Goal: Task Accomplishment & Management: Use online tool/utility

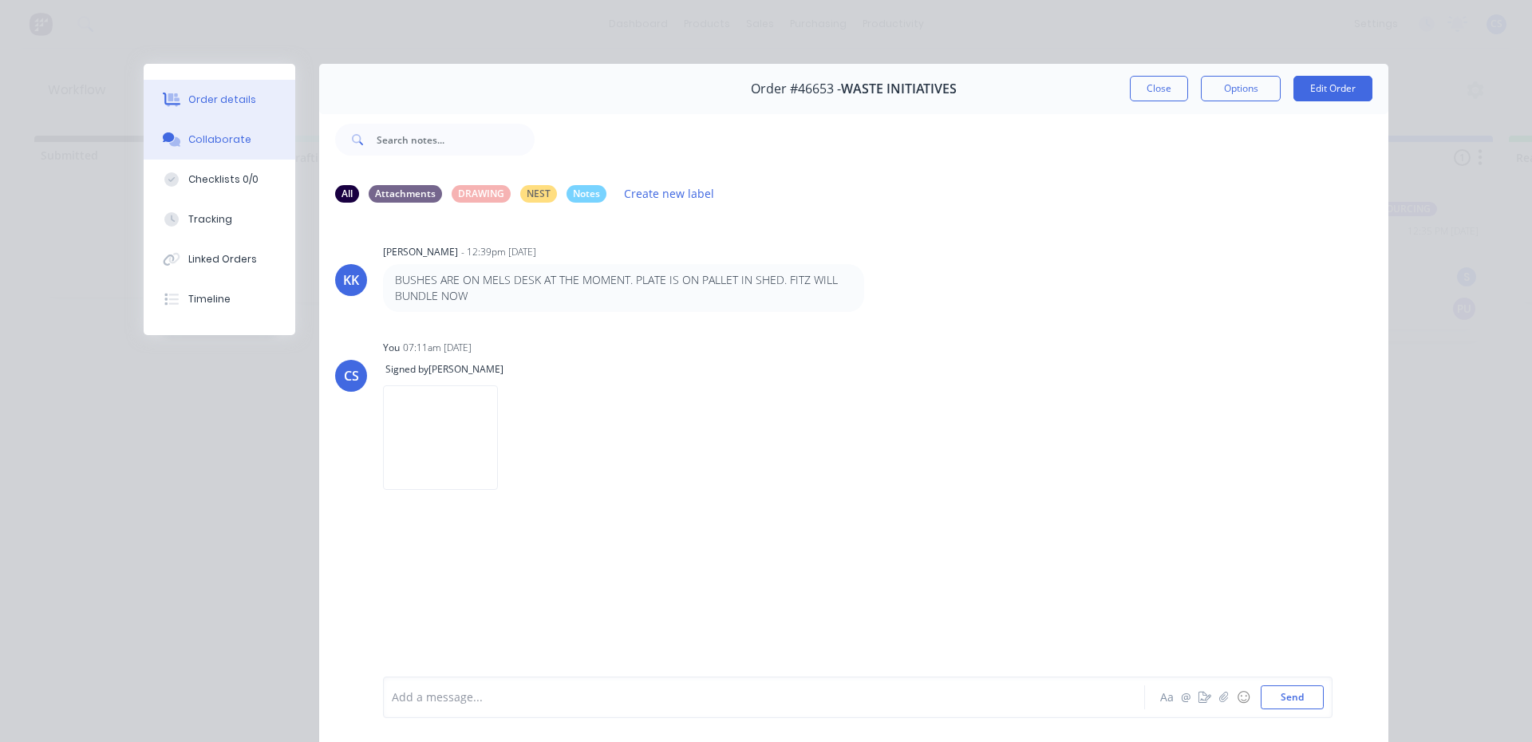
click at [231, 94] on div "Order details" at bounding box center [222, 100] width 68 height 14
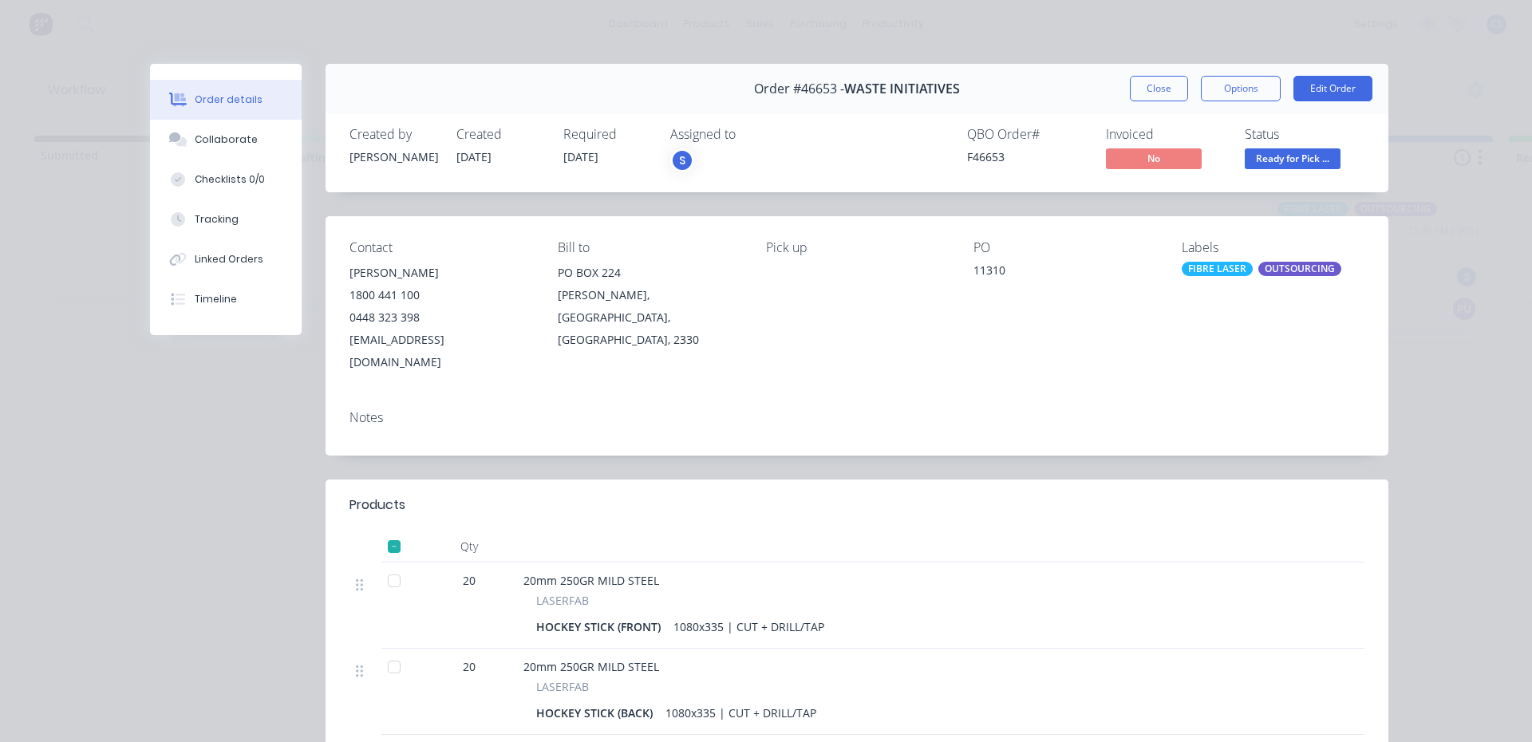
click at [1282, 160] on span "Ready for Pick ..." at bounding box center [1293, 158] width 96 height 20
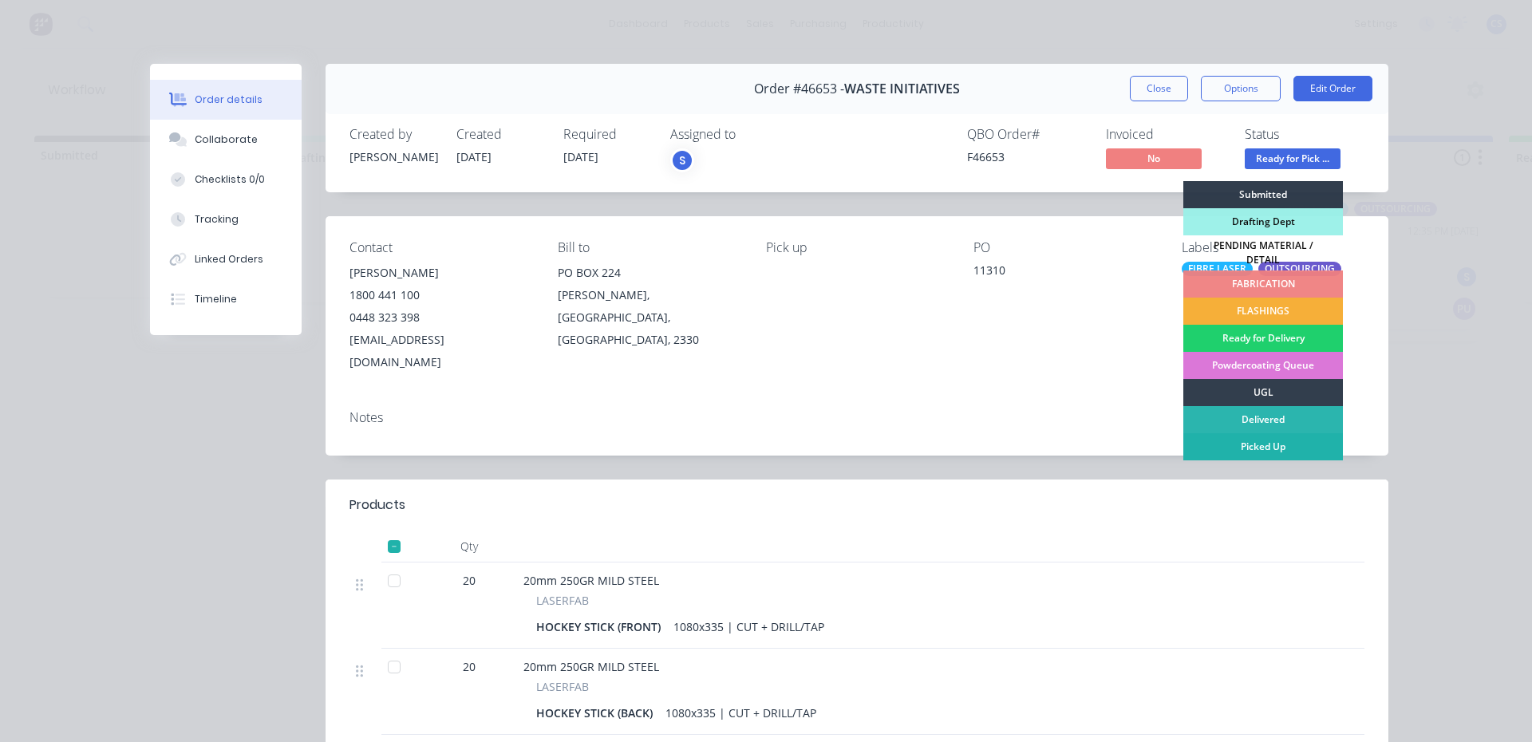
click at [1261, 446] on div "Picked Up" at bounding box center [1263, 446] width 160 height 27
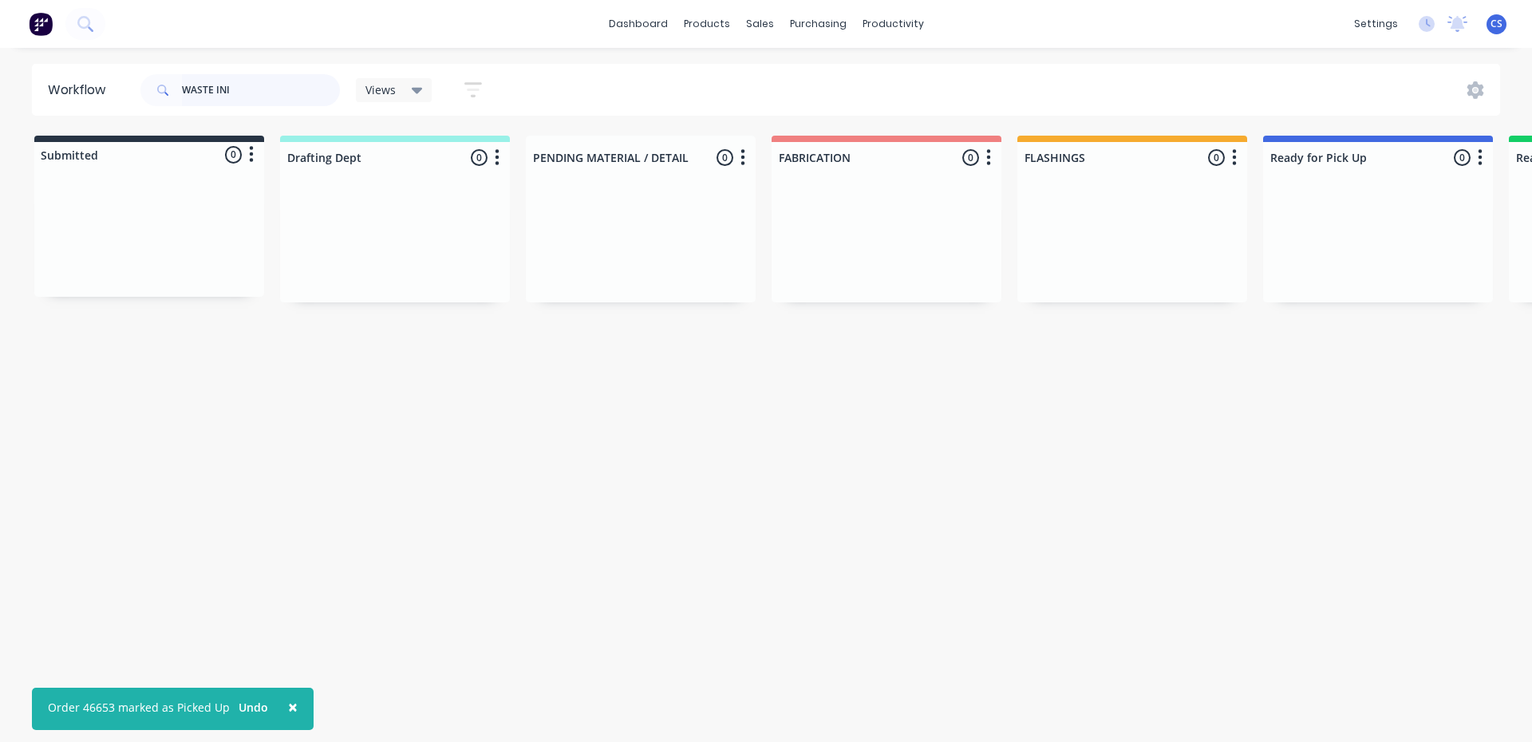
drag, startPoint x: 267, startPoint y: 96, endPoint x: 115, endPoint y: 90, distance: 152.5
click at [115, 90] on header "Workflow WASTE INI Views Save new view None (Default) edit Nilesh edit Producti…" at bounding box center [766, 90] width 1469 height 52
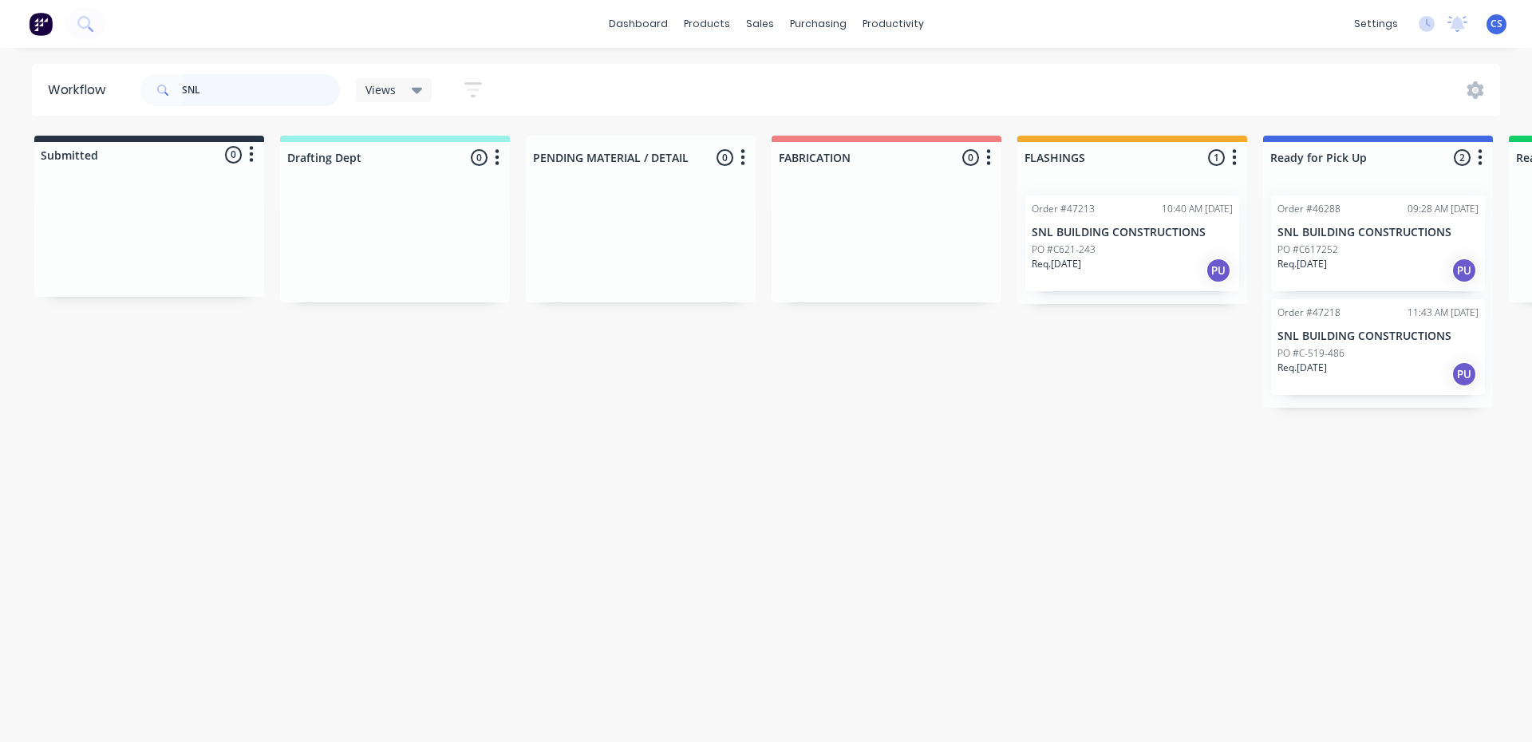
type input "SNL"
click at [1324, 382] on div "Req. [DATE] PU" at bounding box center [1378, 374] width 201 height 27
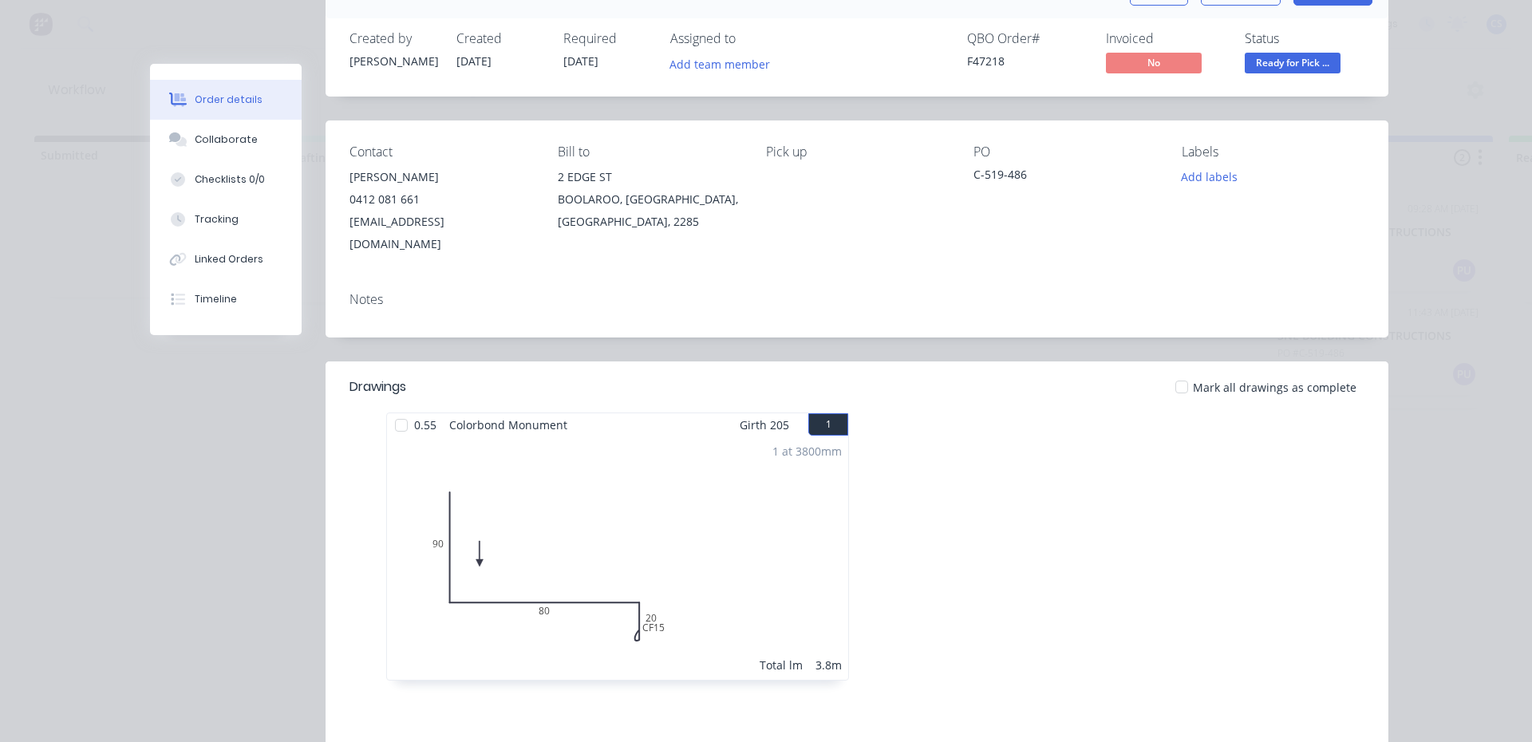
scroll to position [239, 0]
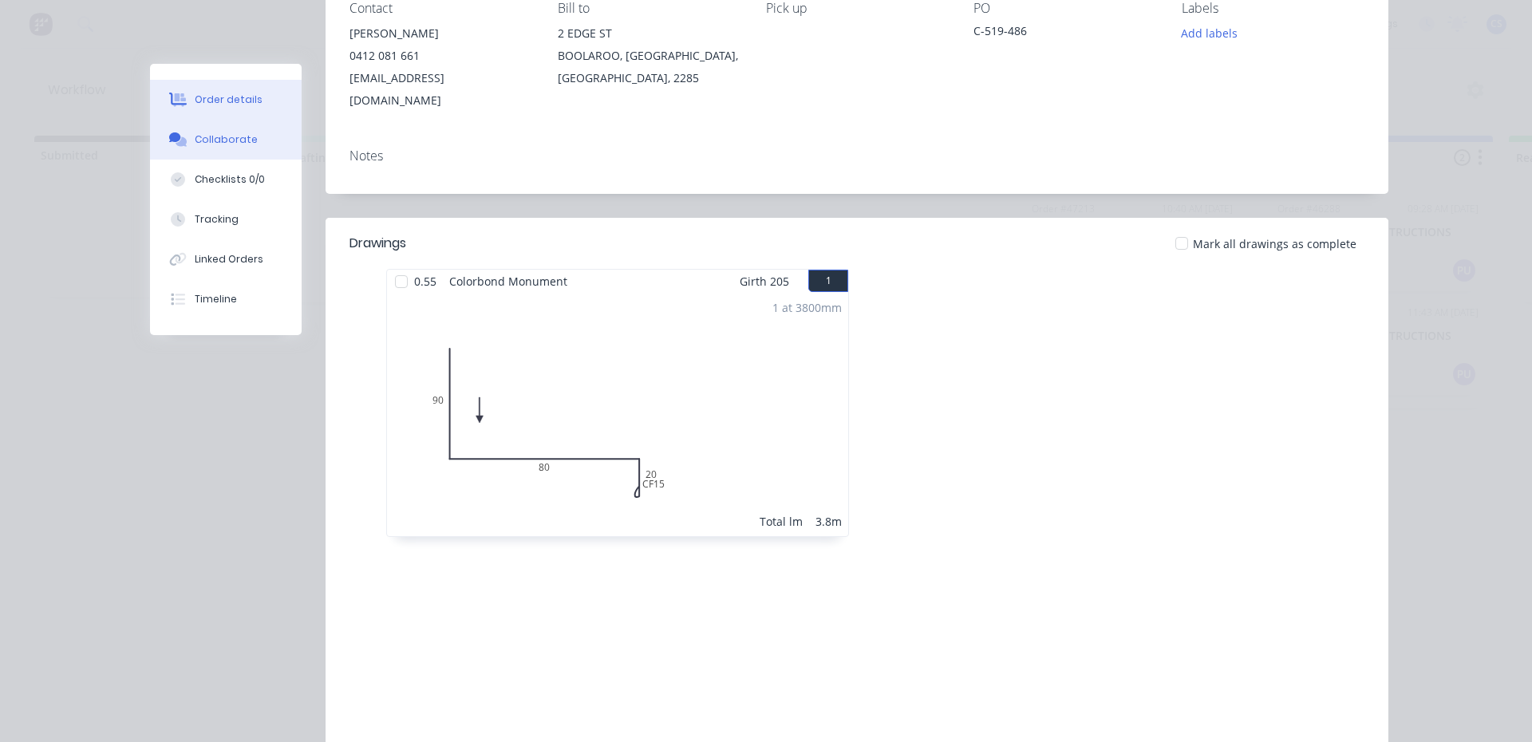
click at [262, 136] on button "Collaborate" at bounding box center [226, 140] width 152 height 40
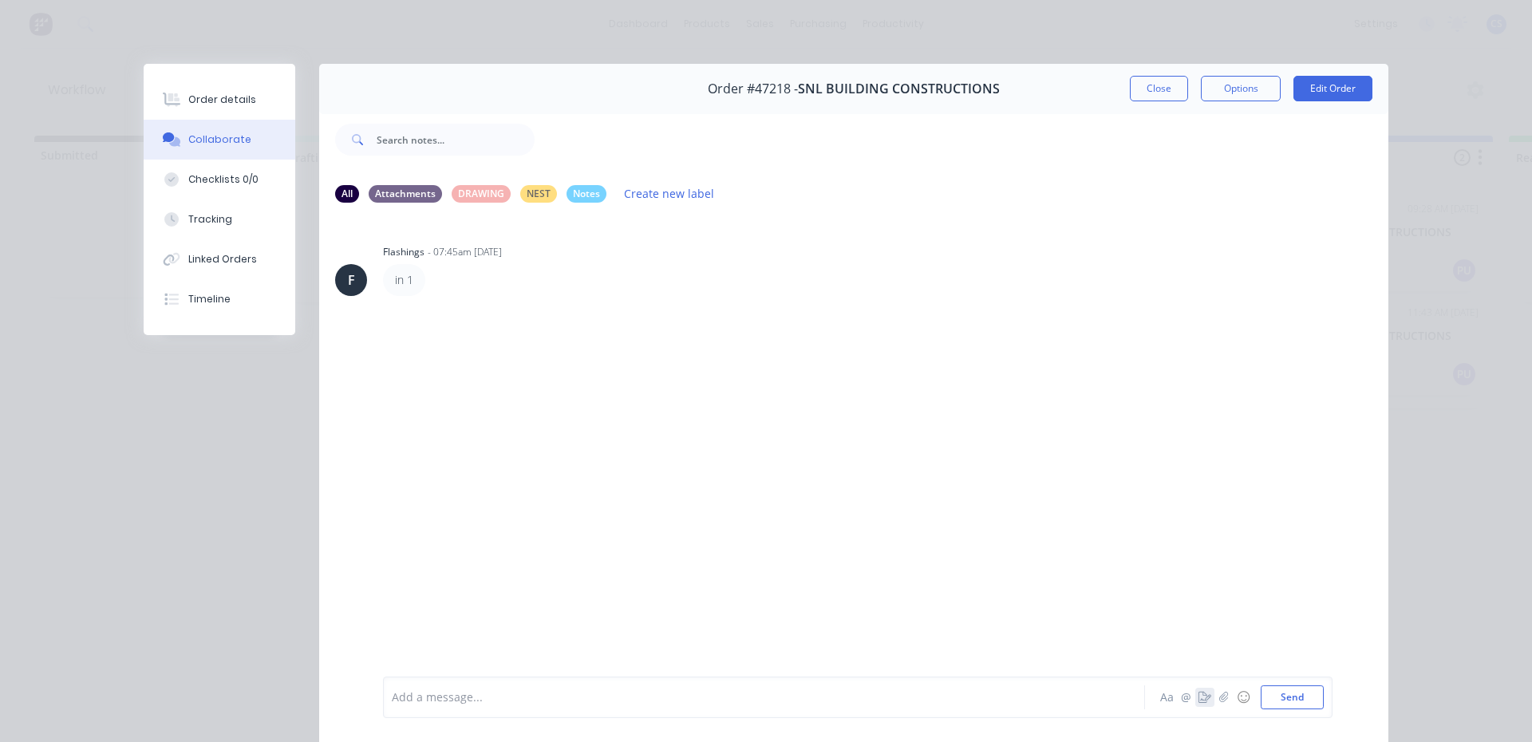
click at [1195, 706] on button "button" at bounding box center [1204, 697] width 19 height 19
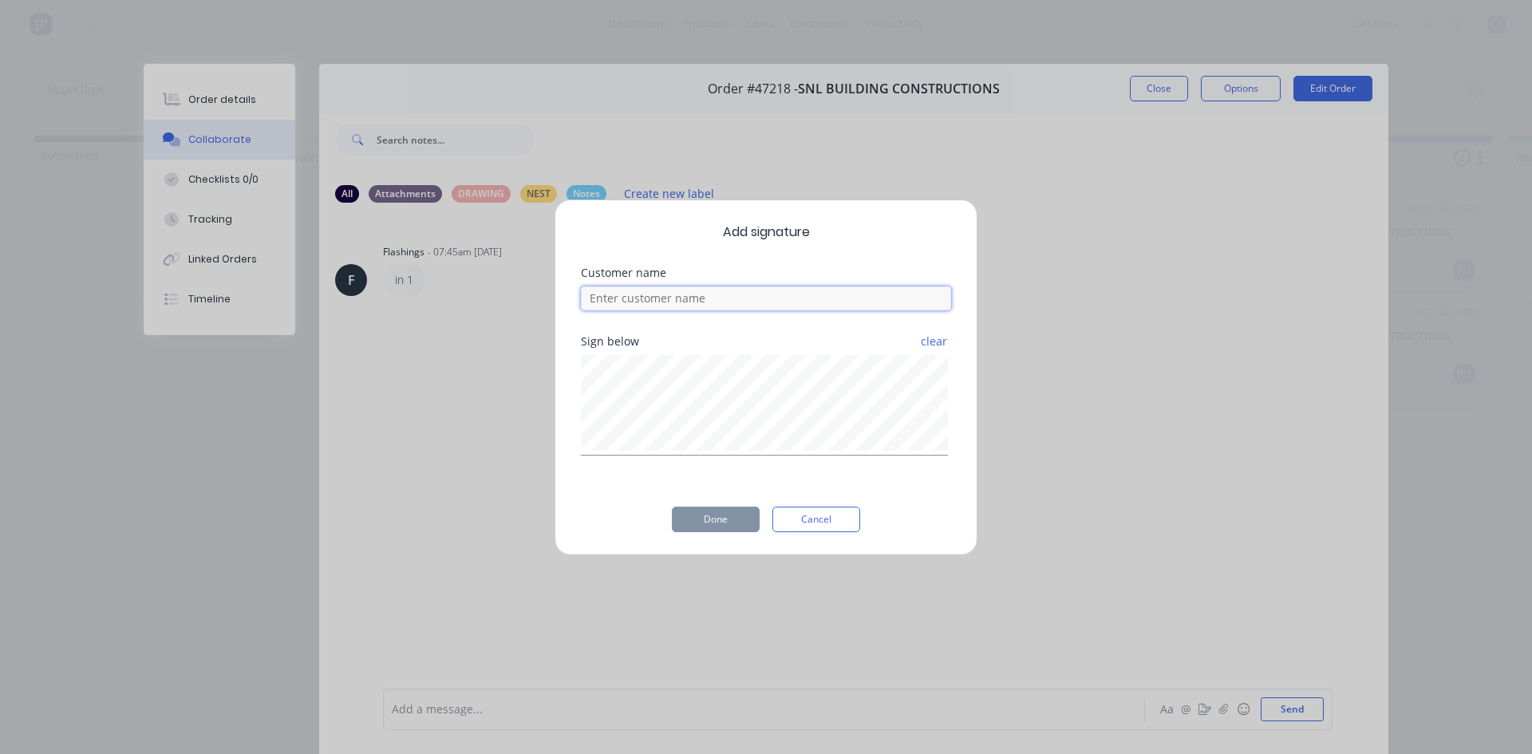
click at [754, 302] on input at bounding box center [766, 298] width 370 height 24
type input "[PERSON_NAME]"
click at [731, 515] on button "Done" at bounding box center [716, 520] width 88 height 26
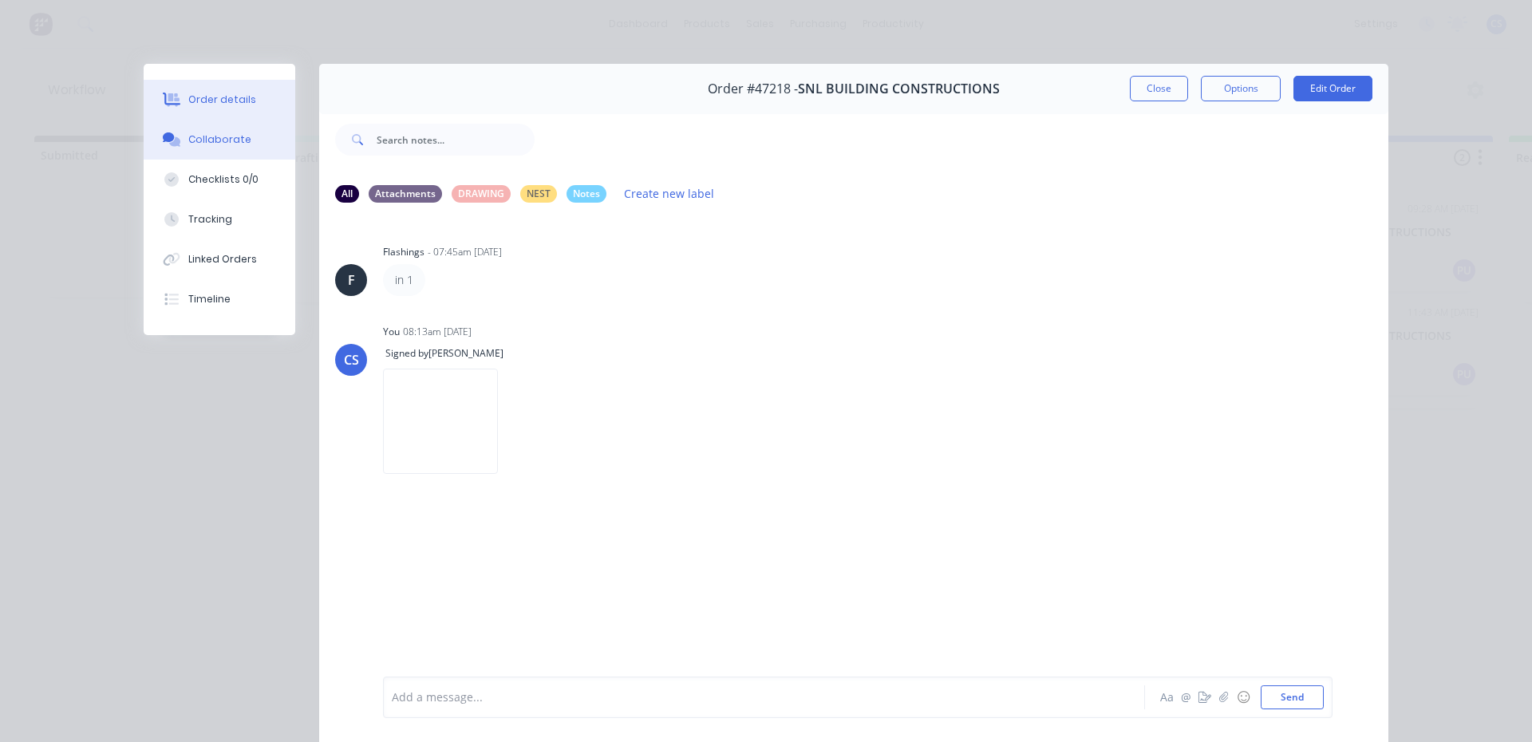
click at [203, 109] on button "Order details" at bounding box center [220, 100] width 152 height 40
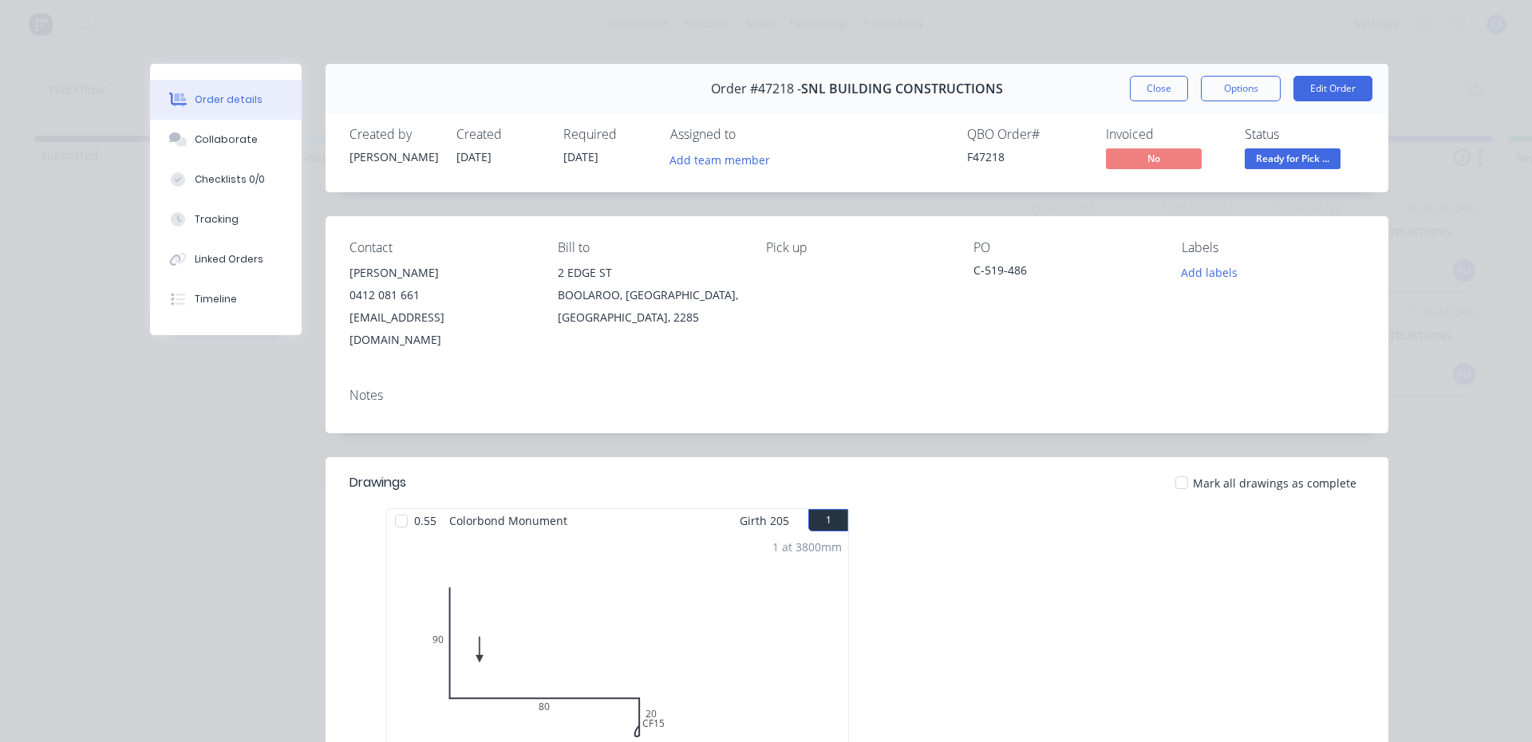
click at [1317, 164] on span "Ready for Pick ..." at bounding box center [1293, 158] width 96 height 20
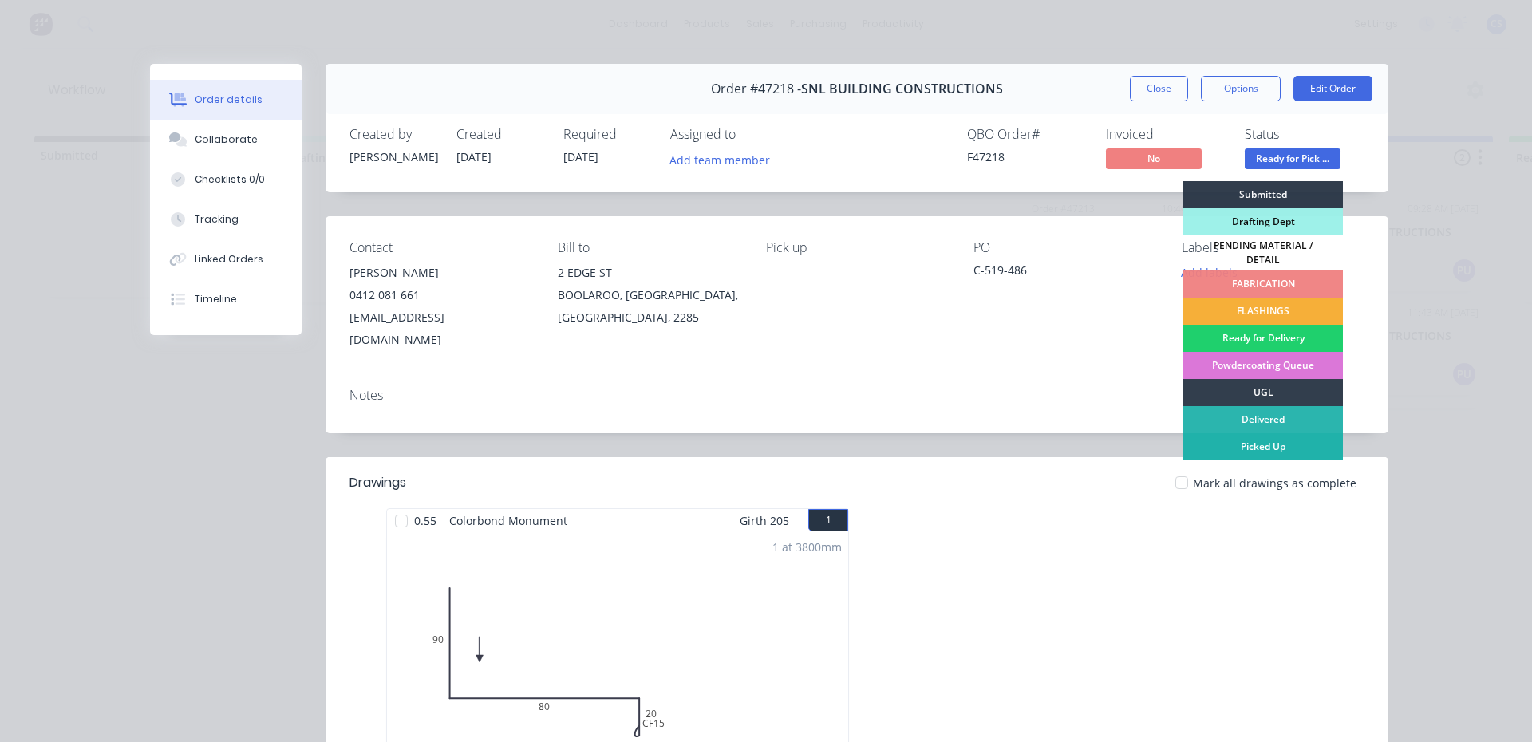
click at [1213, 447] on div "Picked Up" at bounding box center [1263, 446] width 160 height 27
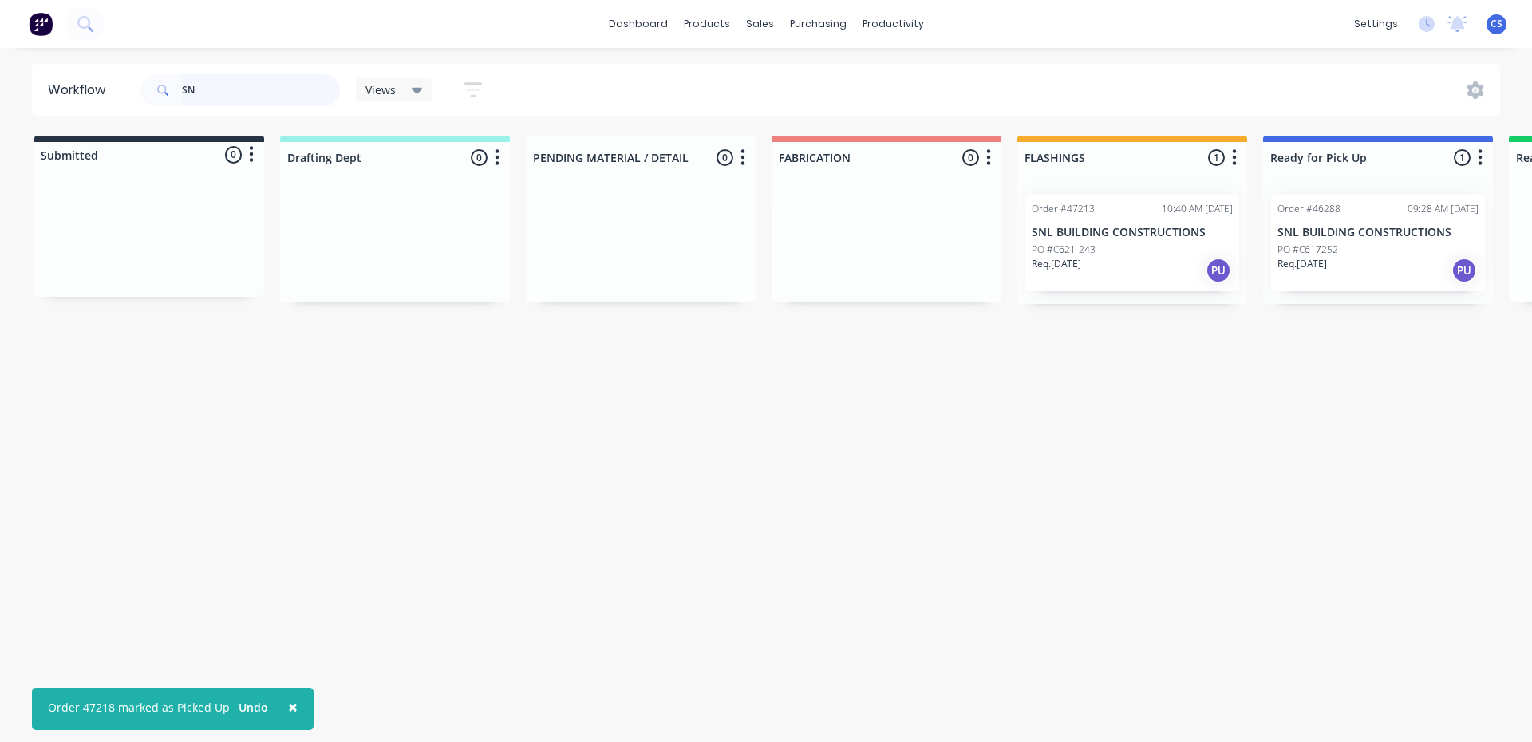
type input "S"
